Goal: Navigation & Orientation: Find specific page/section

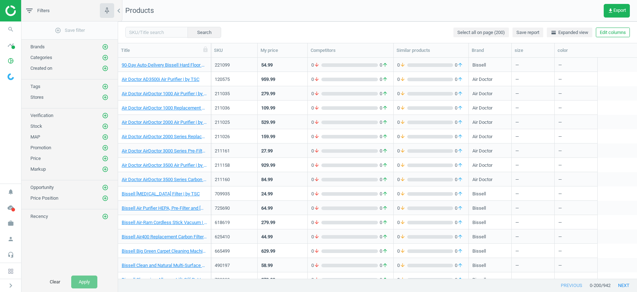
scroll to position [221, 519]
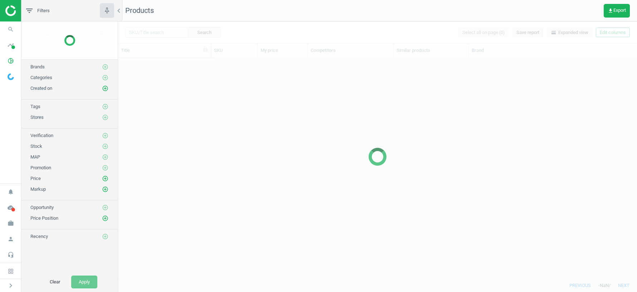
scroll to position [221, 519]
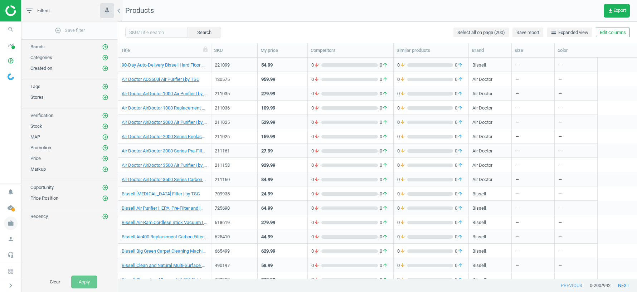
click at [10, 224] on icon "work" at bounding box center [11, 223] width 14 height 14
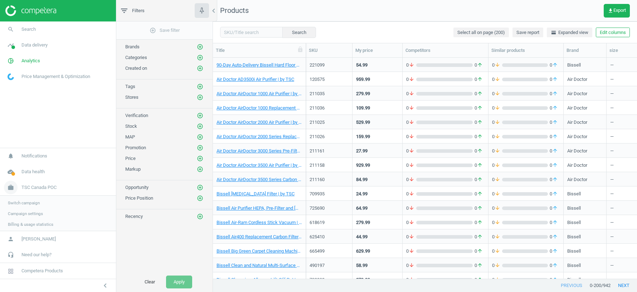
scroll to position [221, 424]
click at [35, 202] on span "Switch campaign" at bounding box center [24, 202] width 32 height 6
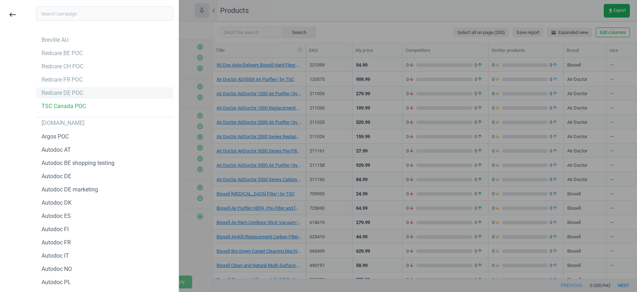
click at [73, 92] on div "Redcare DE POC" at bounding box center [61, 93] width 41 height 8
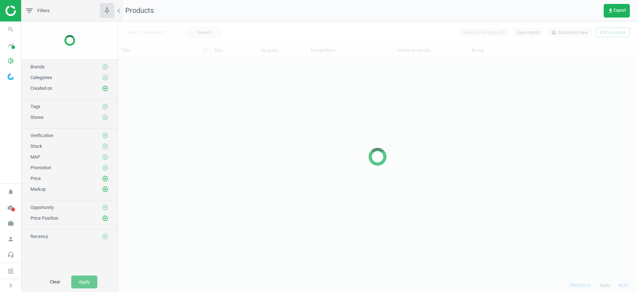
scroll to position [221, 519]
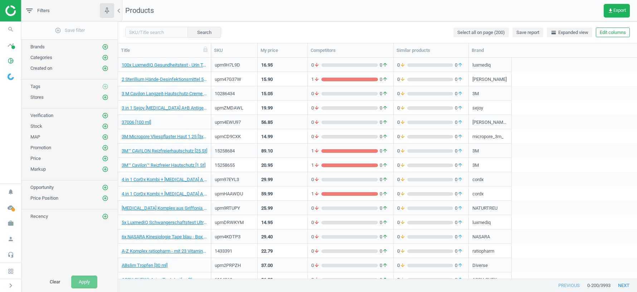
click at [605, 283] on span "/ 3993" at bounding box center [604, 285] width 12 height 6
copy span "3993"
click at [11, 221] on icon "work" at bounding box center [11, 223] width 14 height 14
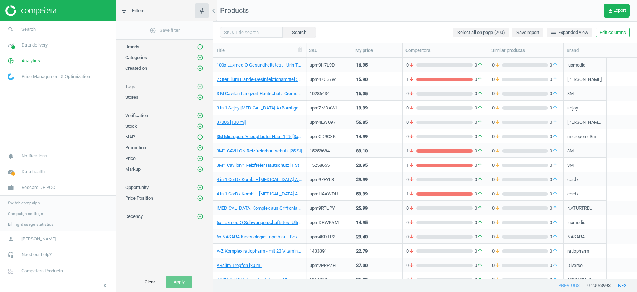
scroll to position [0, 0]
click at [26, 201] on span "Switch campaign" at bounding box center [24, 202] width 32 height 6
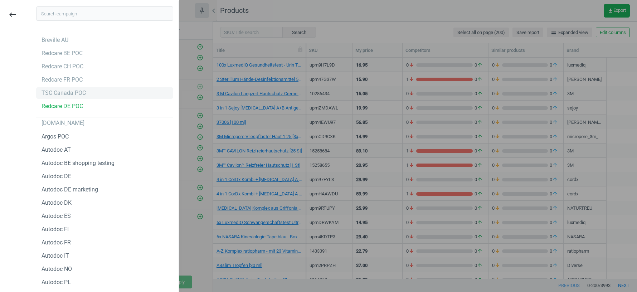
click at [59, 93] on div "TSC Canada POC" at bounding box center [63, 93] width 44 height 8
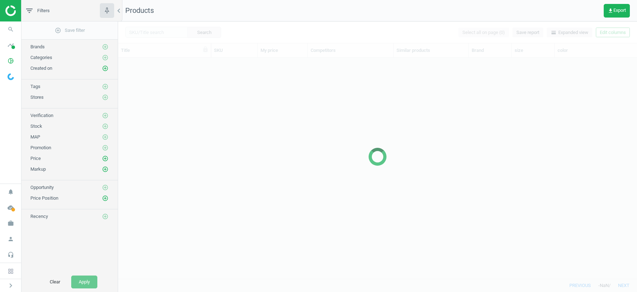
scroll to position [221, 519]
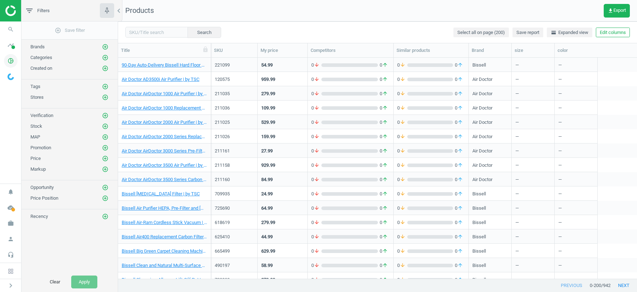
click at [13, 59] on icon "pie_chart_outlined" at bounding box center [11, 61] width 14 height 14
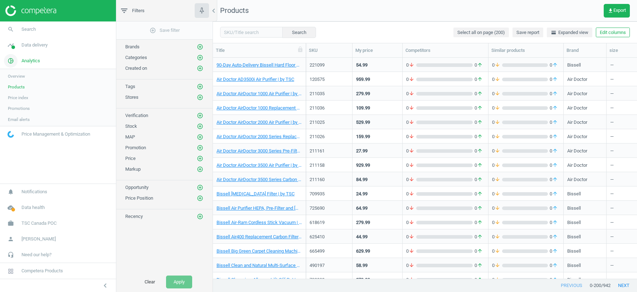
scroll to position [221, 424]
click at [27, 45] on span "Data delivery" at bounding box center [34, 45] width 26 height 6
click at [16, 105] on span "Stores" at bounding box center [14, 104] width 12 height 6
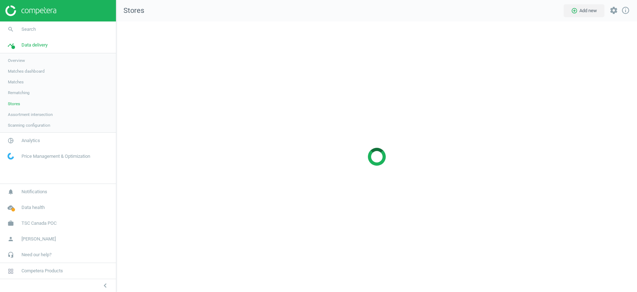
scroll to position [270, 520]
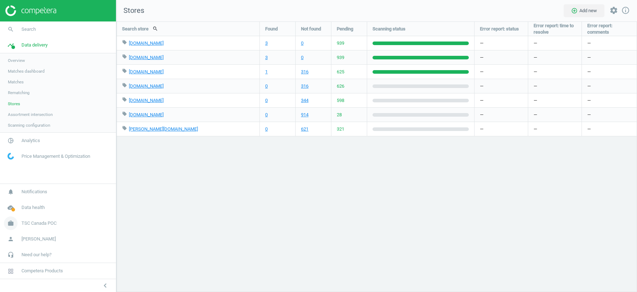
click at [41, 223] on span "TSC Canada POC" at bounding box center [38, 223] width 35 height 6
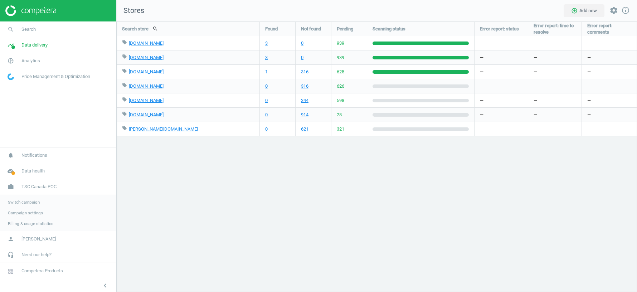
click at [26, 198] on link "Switch campaign" at bounding box center [58, 202] width 116 height 11
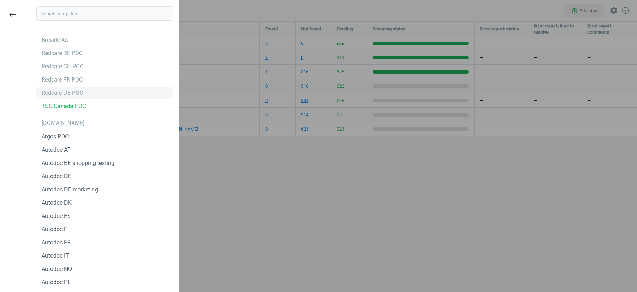
click at [67, 92] on div "Redcare DE POC" at bounding box center [61, 93] width 41 height 8
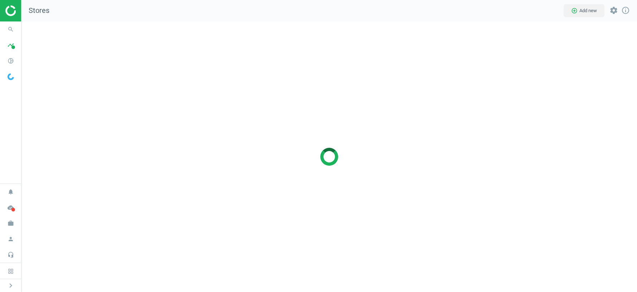
scroll to position [270, 615]
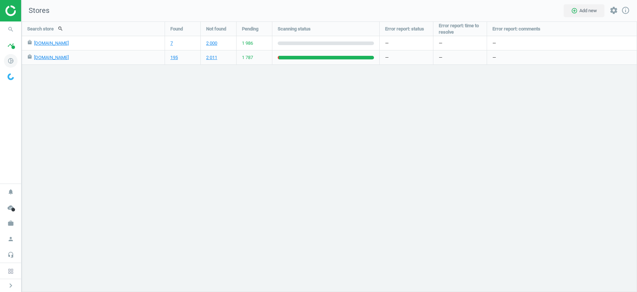
click at [11, 62] on icon "pie_chart_outlined" at bounding box center [11, 61] width 14 height 14
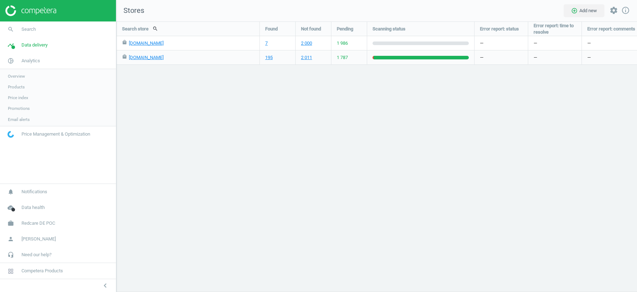
scroll to position [3, 4]
click at [34, 224] on span "Redcare DE POC" at bounding box center [38, 223] width 34 height 6
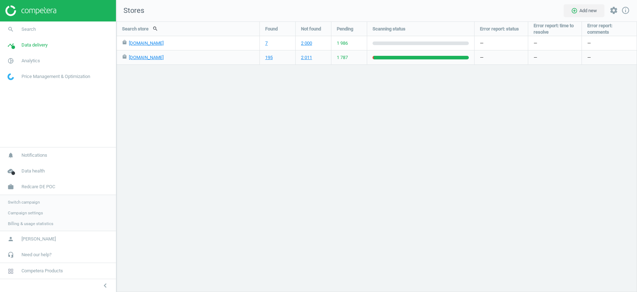
click at [25, 202] on span "Switch campaign" at bounding box center [24, 202] width 32 height 6
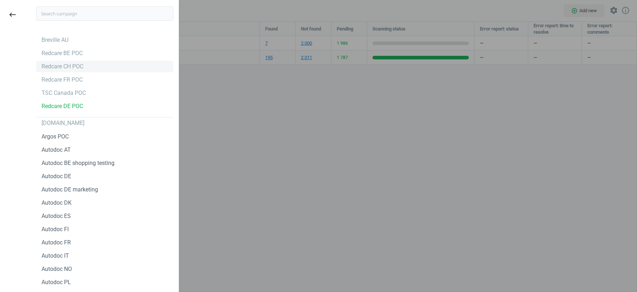
click at [64, 67] on div "Redcare CH POC" at bounding box center [62, 67] width 42 height 8
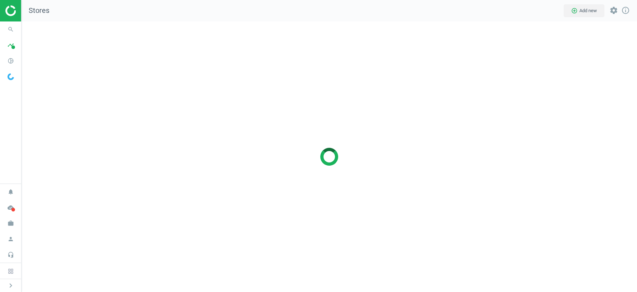
scroll to position [270, 615]
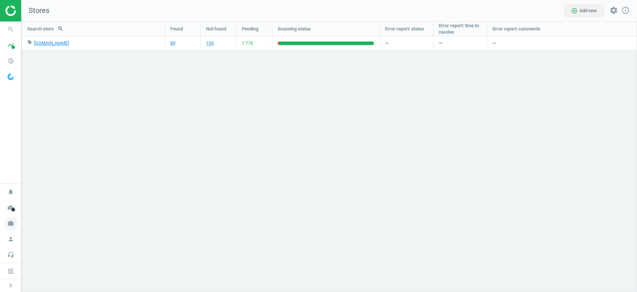
click at [11, 226] on icon "work" at bounding box center [11, 223] width 14 height 14
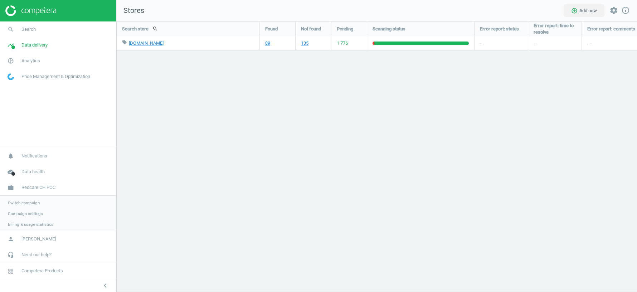
scroll to position [270, 520]
click at [25, 202] on span "Switch campaign" at bounding box center [24, 202] width 32 height 6
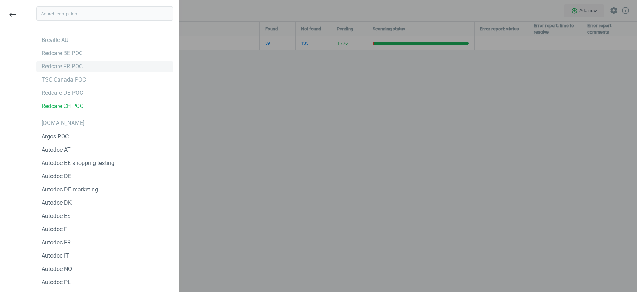
click at [65, 64] on div "Redcare FR POC" at bounding box center [61, 67] width 41 height 8
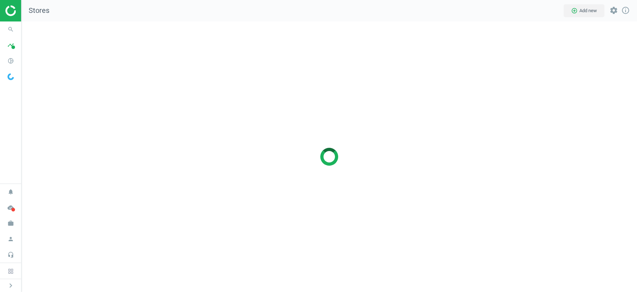
scroll to position [270, 615]
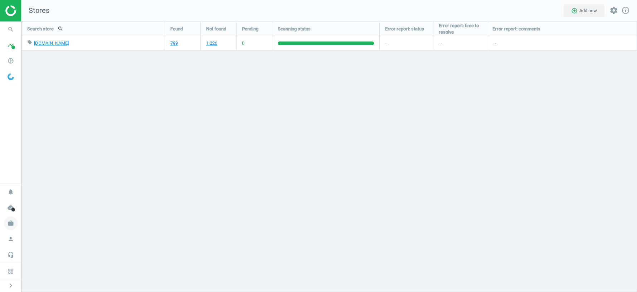
click at [10, 226] on icon "work" at bounding box center [11, 223] width 14 height 14
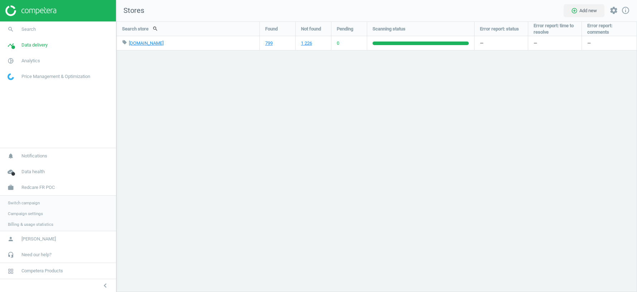
scroll to position [3, 4]
click at [26, 198] on link "Switch campaign" at bounding box center [58, 202] width 116 height 11
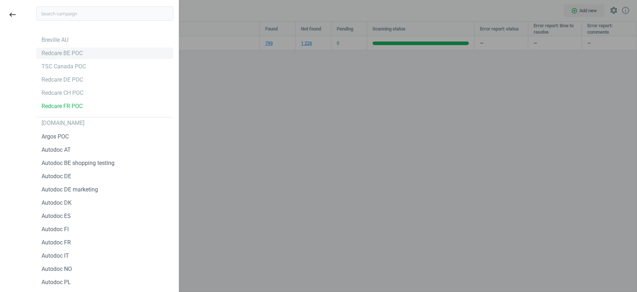
click at [74, 52] on div "Redcare BE POC" at bounding box center [61, 53] width 41 height 8
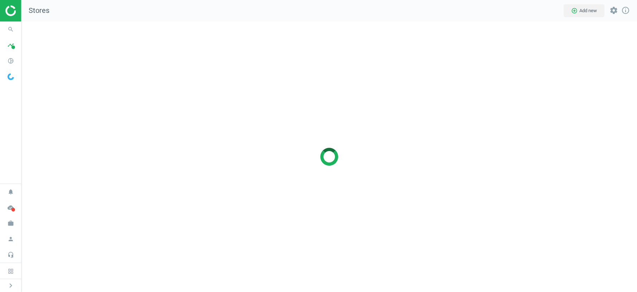
scroll to position [270, 615]
